Goal: Transaction & Acquisition: Purchase product/service

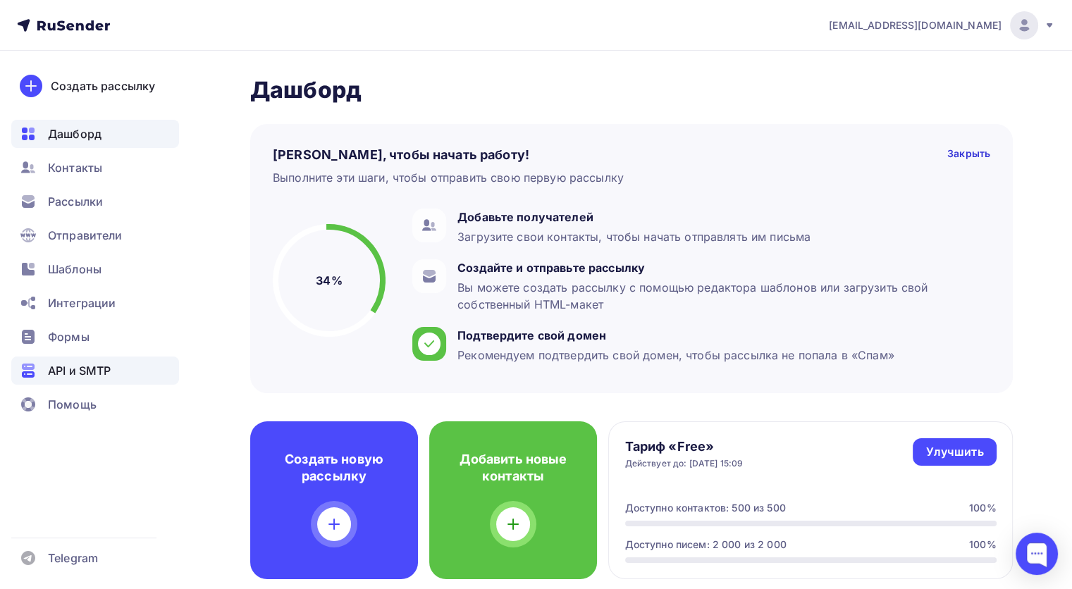
click at [85, 362] on span "API и SMTP" at bounding box center [79, 370] width 63 height 17
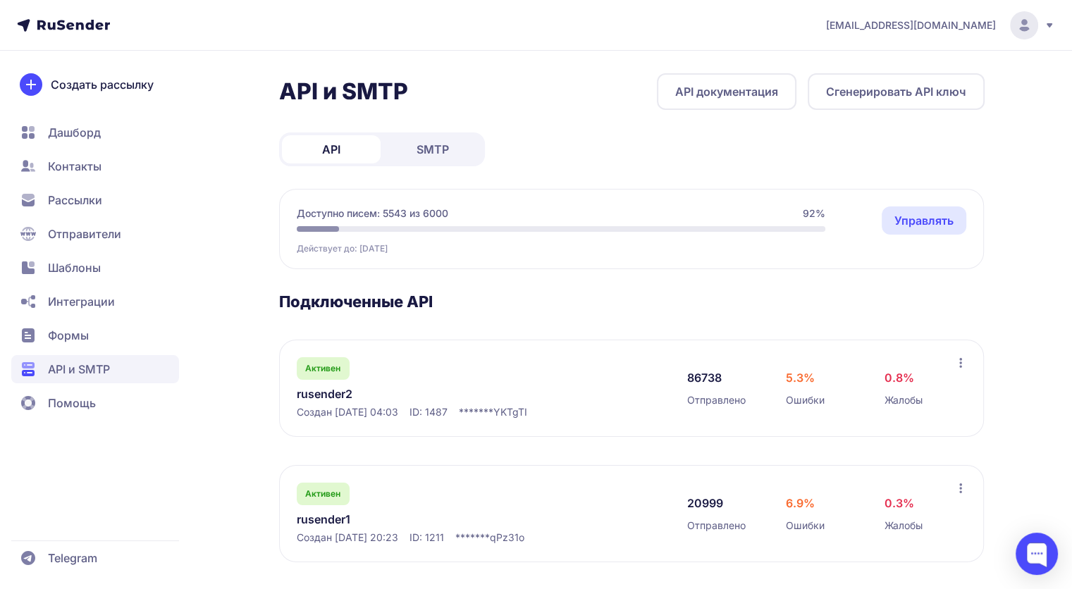
click at [931, 223] on link "Управлять" at bounding box center [924, 221] width 85 height 28
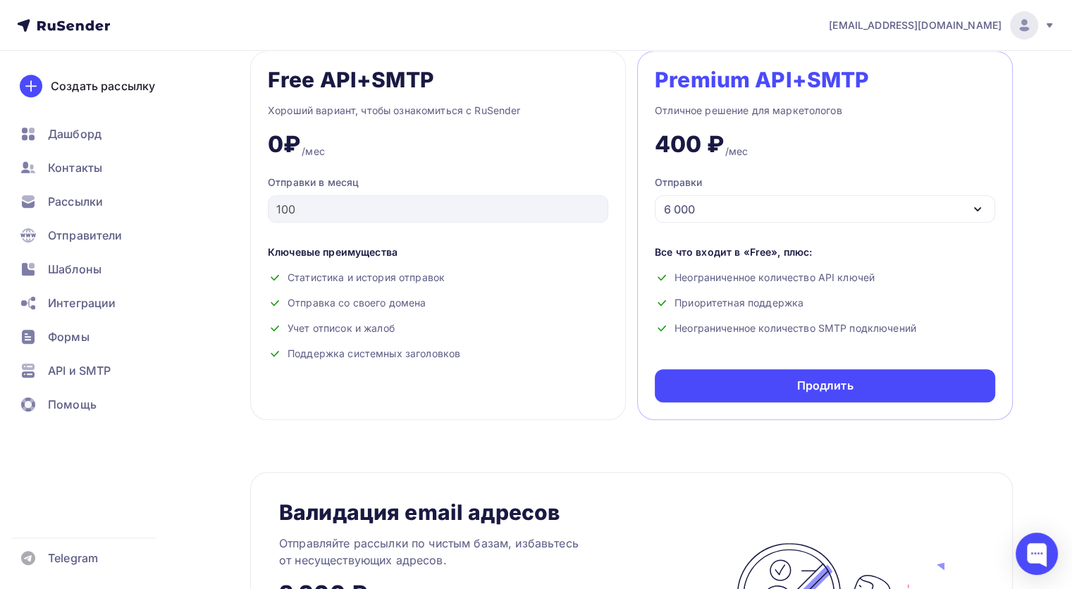
scroll to position [635, 0]
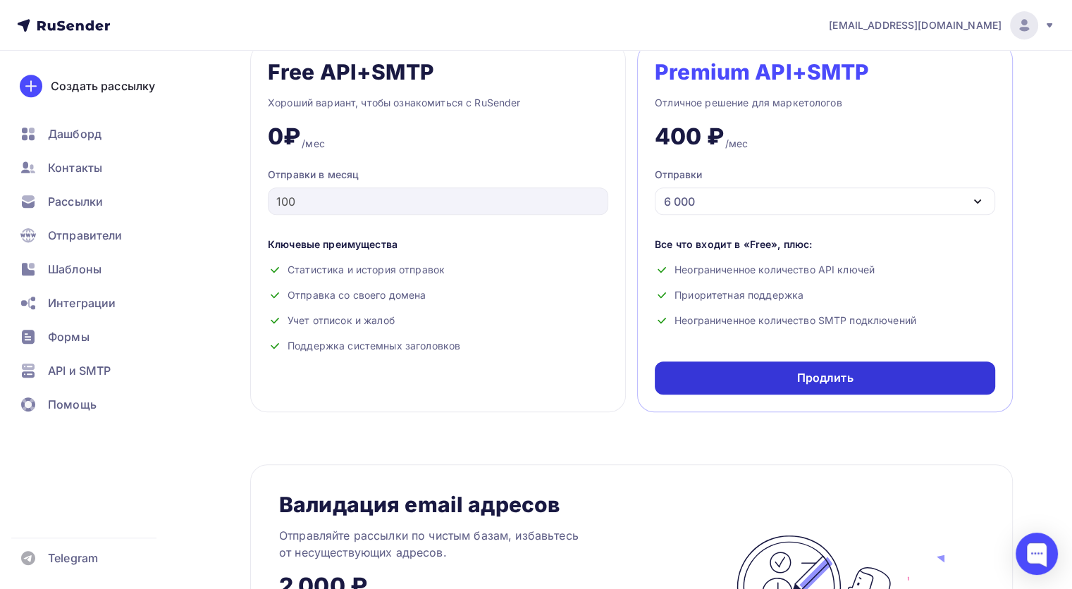
click at [835, 379] on div "Продлить" at bounding box center [825, 378] width 56 height 16
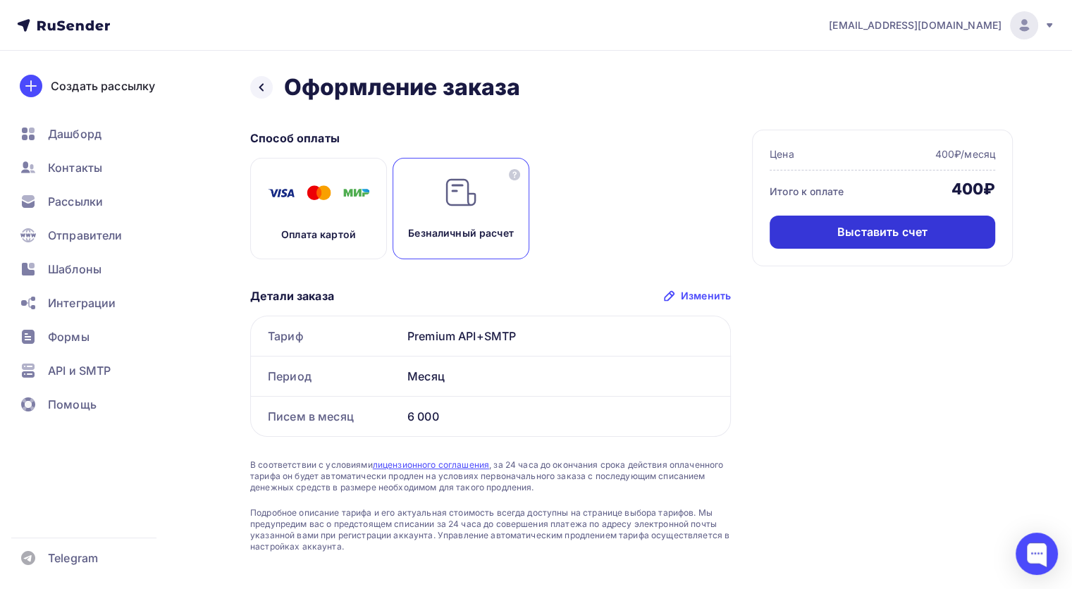
click at [812, 234] on div "Выставить счет" at bounding box center [883, 232] width 226 height 33
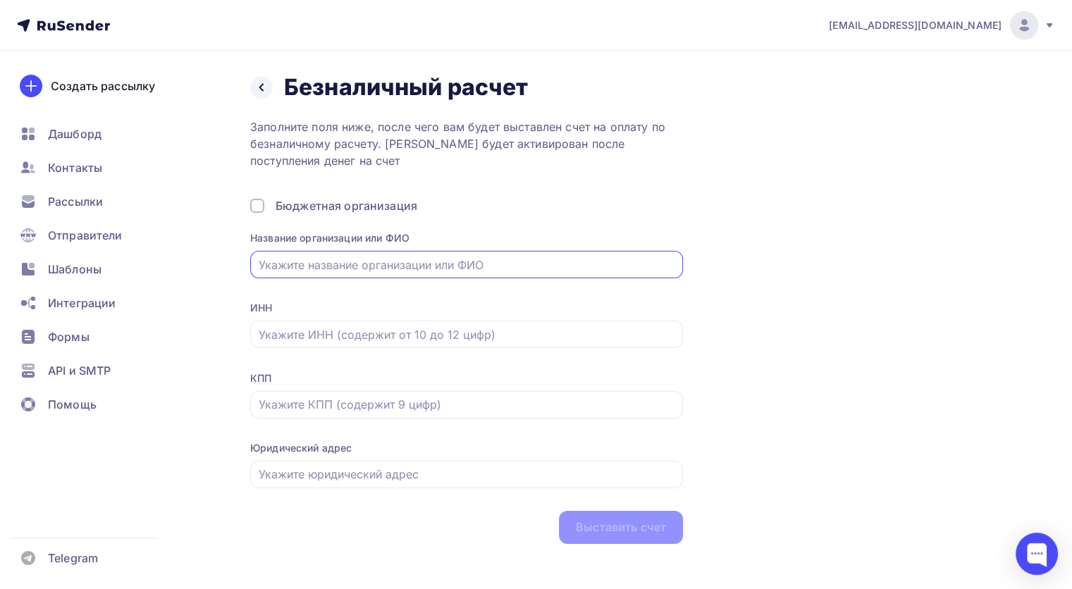
click at [519, 267] on input "text" at bounding box center [467, 265] width 417 height 17
click at [290, 263] on input "text" at bounding box center [467, 265] width 417 height 17
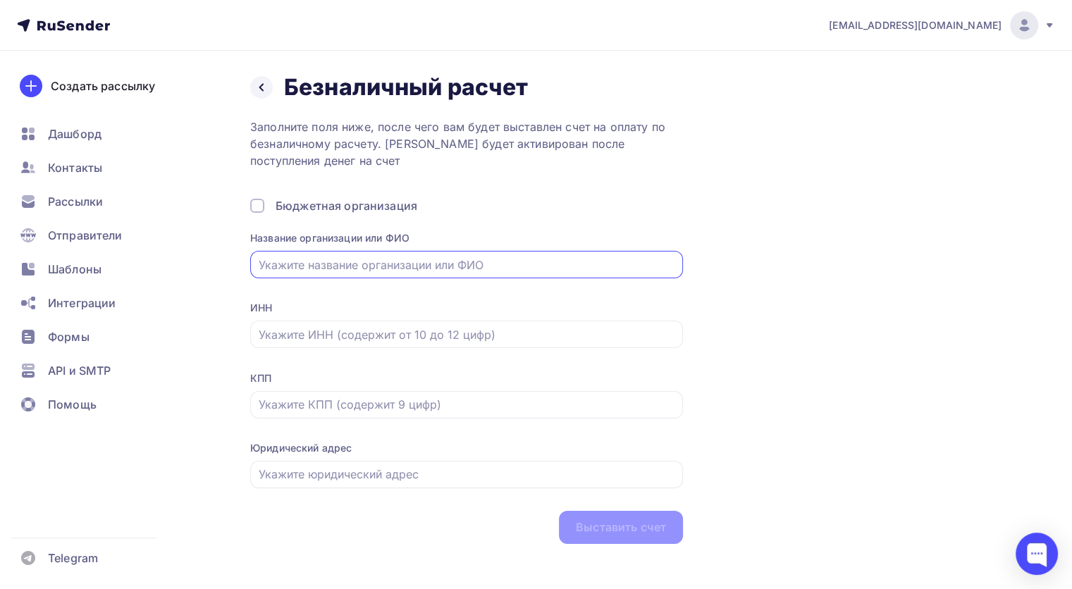
paste input "АНО ДПО "ЕВИДПО""
type input "АНО ДПО "ЕВИДПО""
click at [350, 330] on input "text" at bounding box center [467, 334] width 417 height 17
click at [347, 331] on input "text" at bounding box center [467, 334] width 417 height 17
paste input "3528313790"
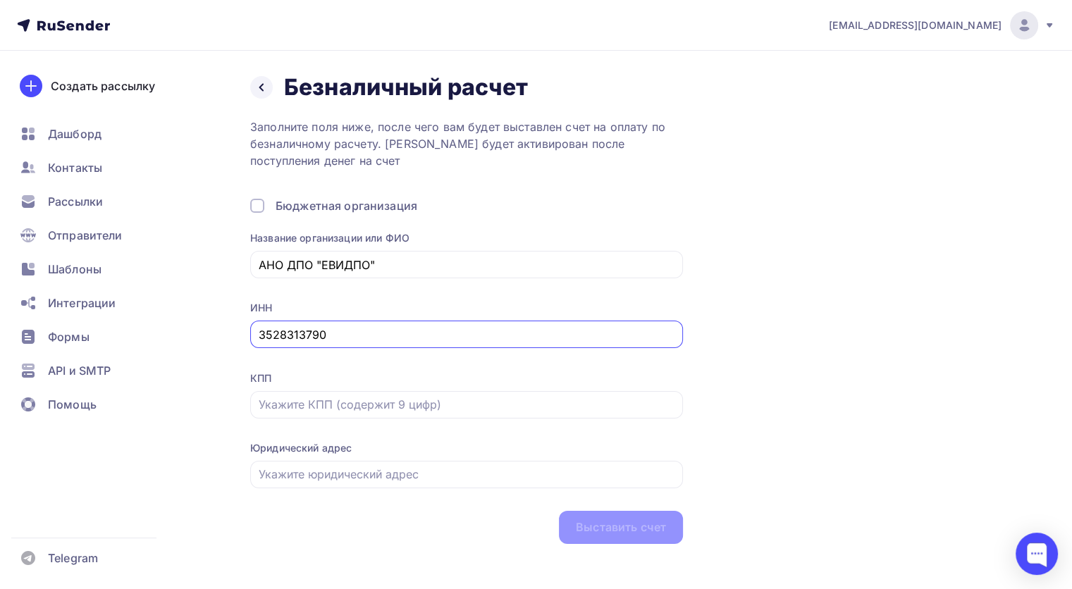
type input "3528313790"
click at [298, 409] on input "text" at bounding box center [467, 404] width 417 height 17
paste input "352801001"
type input "352801001"
click at [299, 477] on input "text" at bounding box center [467, 474] width 417 height 17
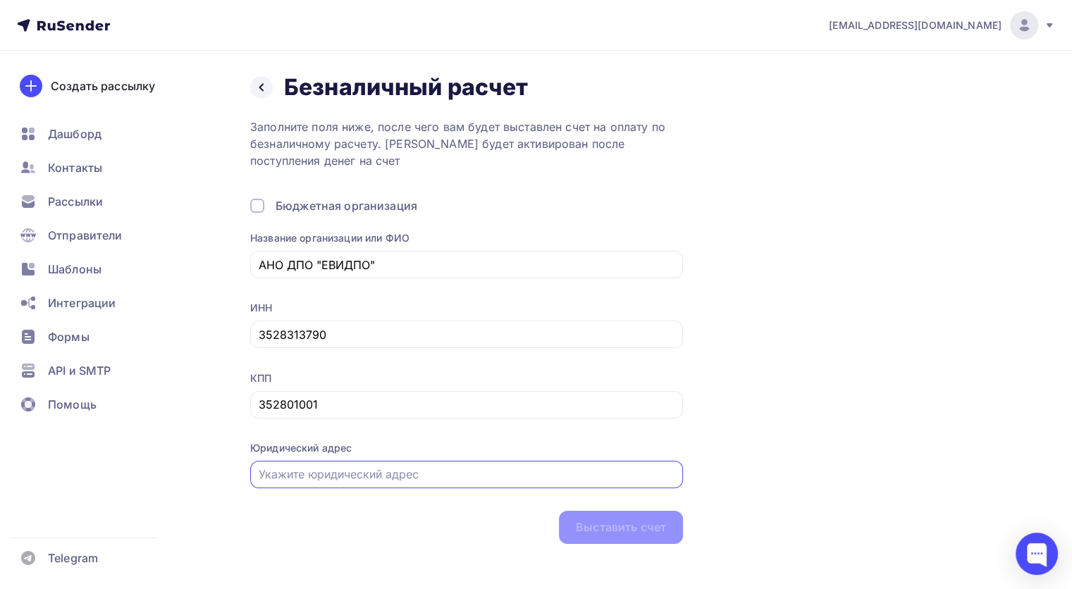
paste input "162608, [GEOGRAPHIC_DATA], г. [STREET_ADDRESS], помещ. 2"
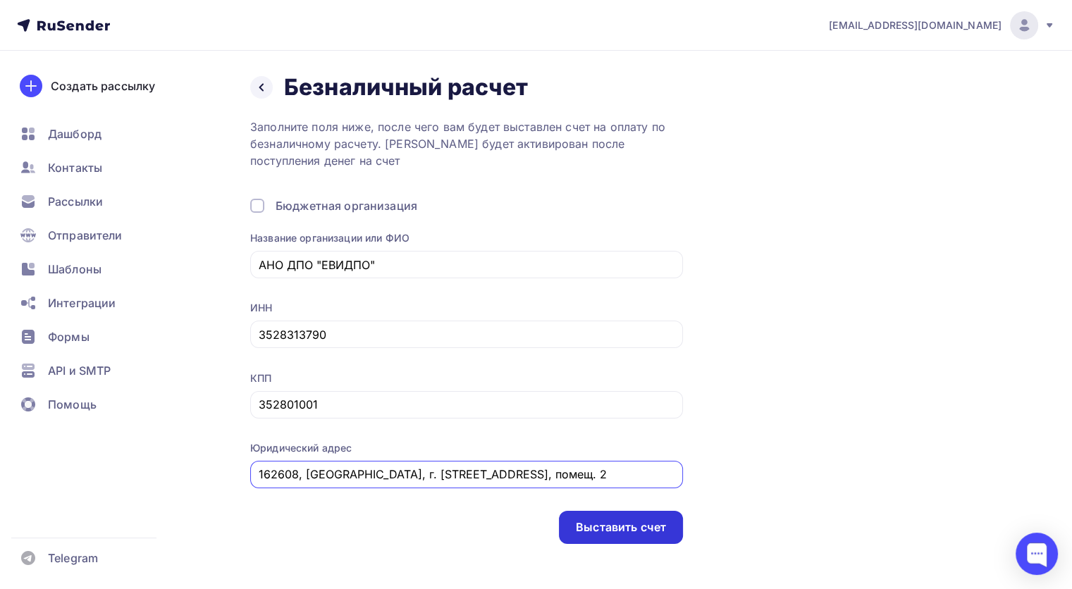
type input "162608, [GEOGRAPHIC_DATA], г. [STREET_ADDRESS], помещ. 2"
click at [619, 528] on div "Выставить счет" at bounding box center [621, 528] width 90 height 16
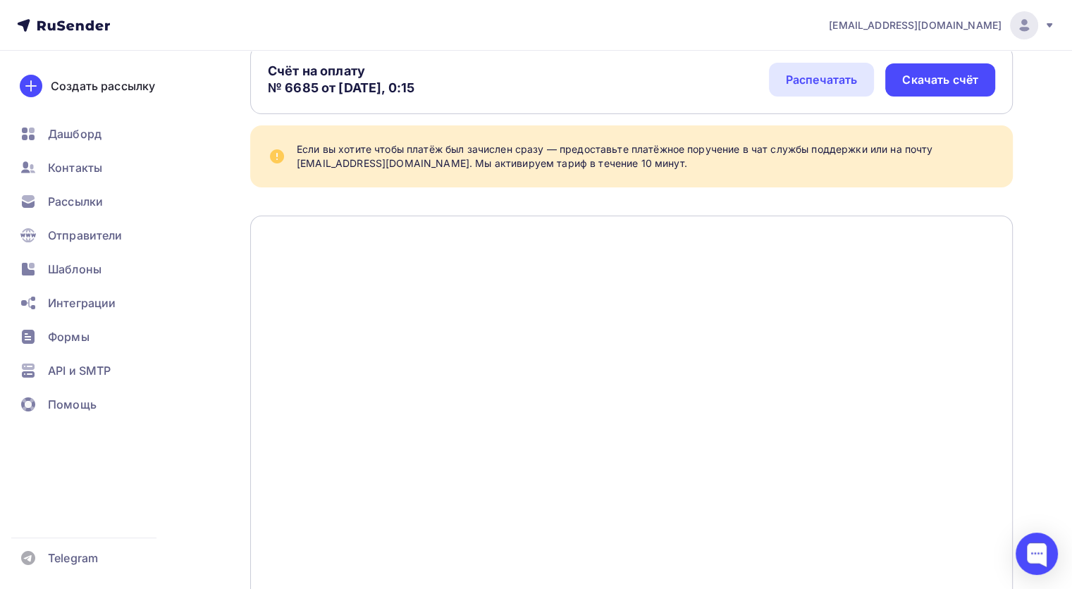
scroll to position [195, 0]
